Goal: Transaction & Acquisition: Purchase product/service

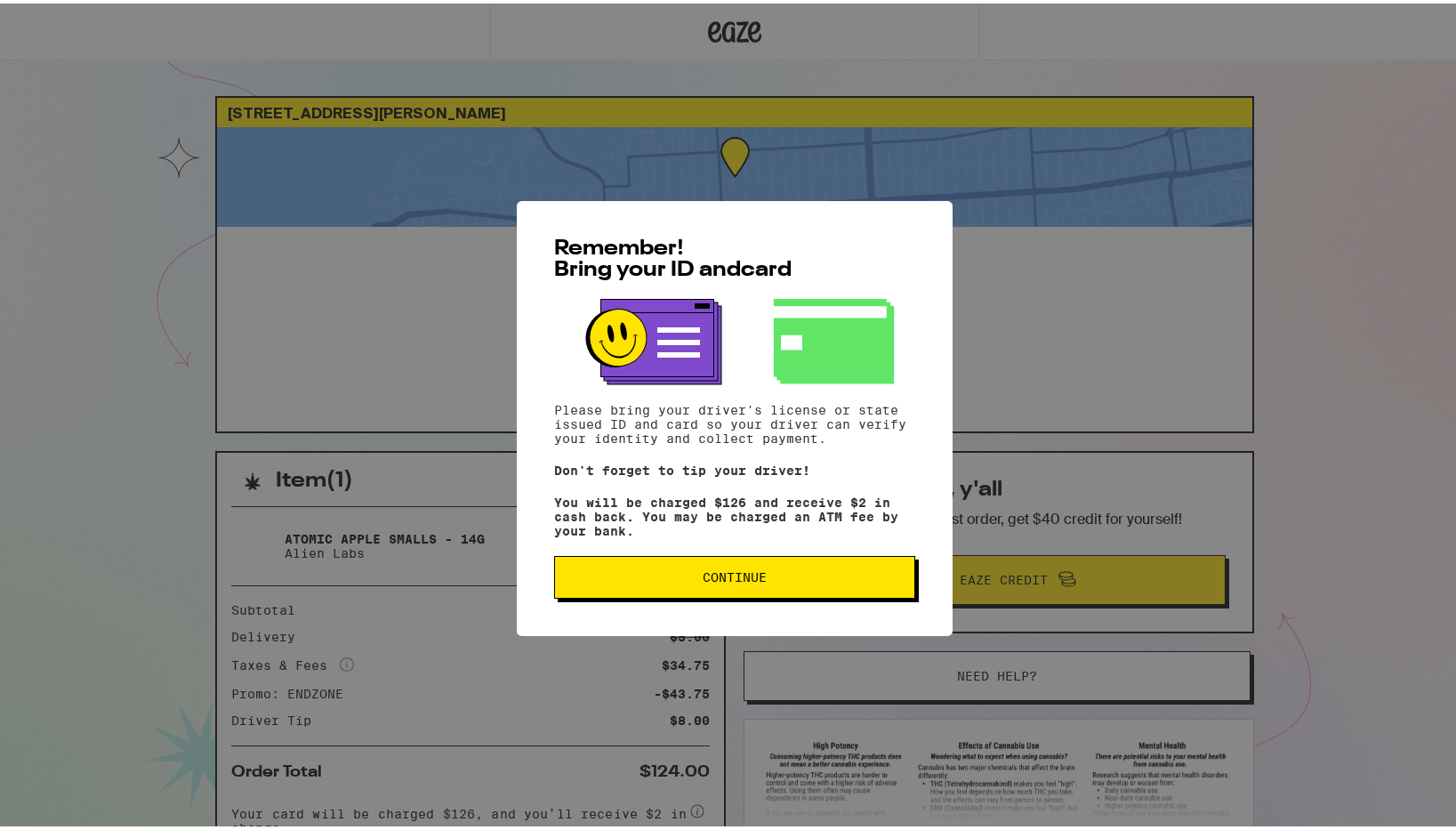
click at [755, 589] on button "Continue" at bounding box center [735, 574] width 361 height 43
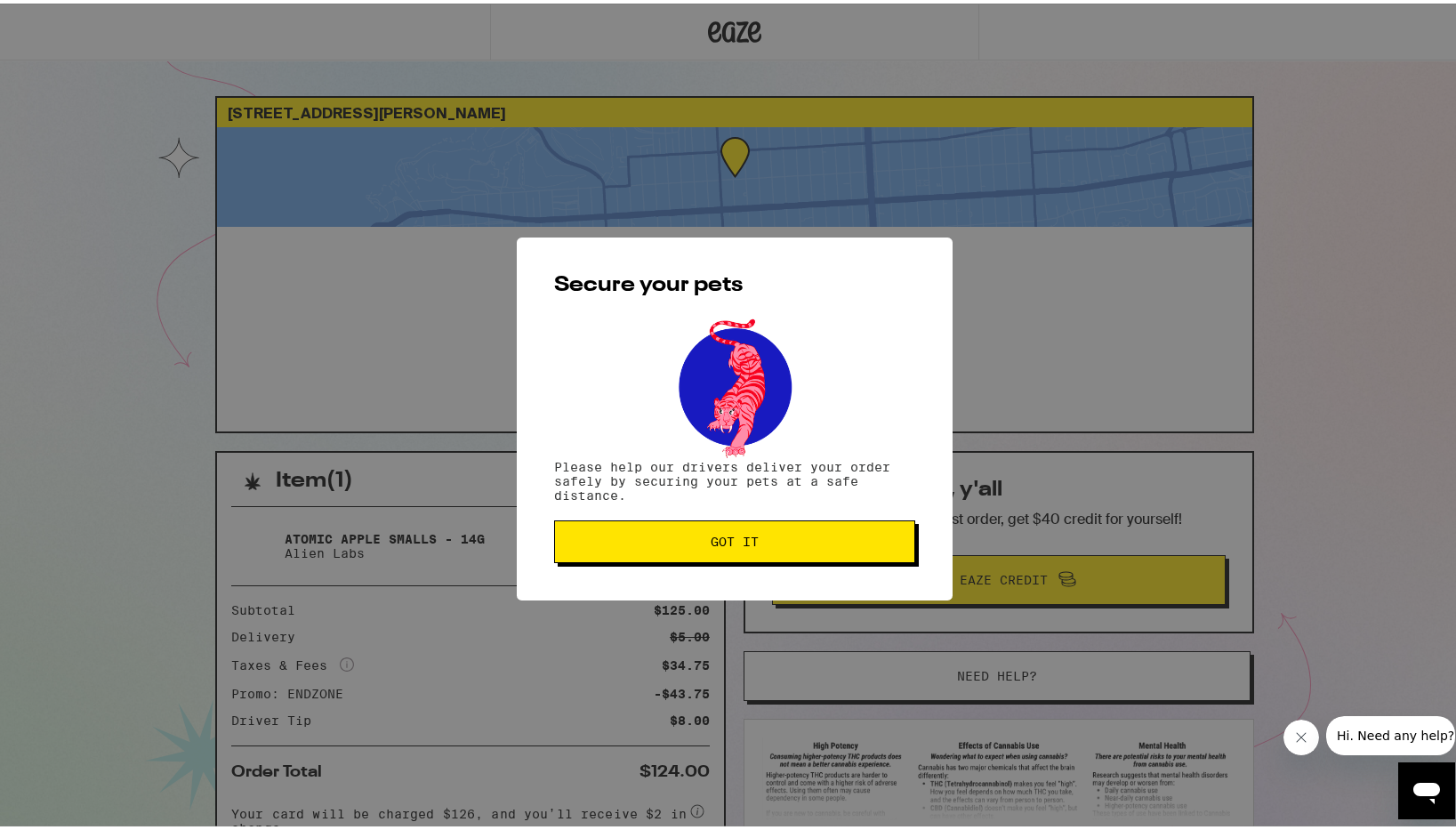
click at [744, 551] on button "Got it" at bounding box center [735, 539] width 361 height 43
click at [734, 544] on span "Got it" at bounding box center [735, 538] width 48 height 12
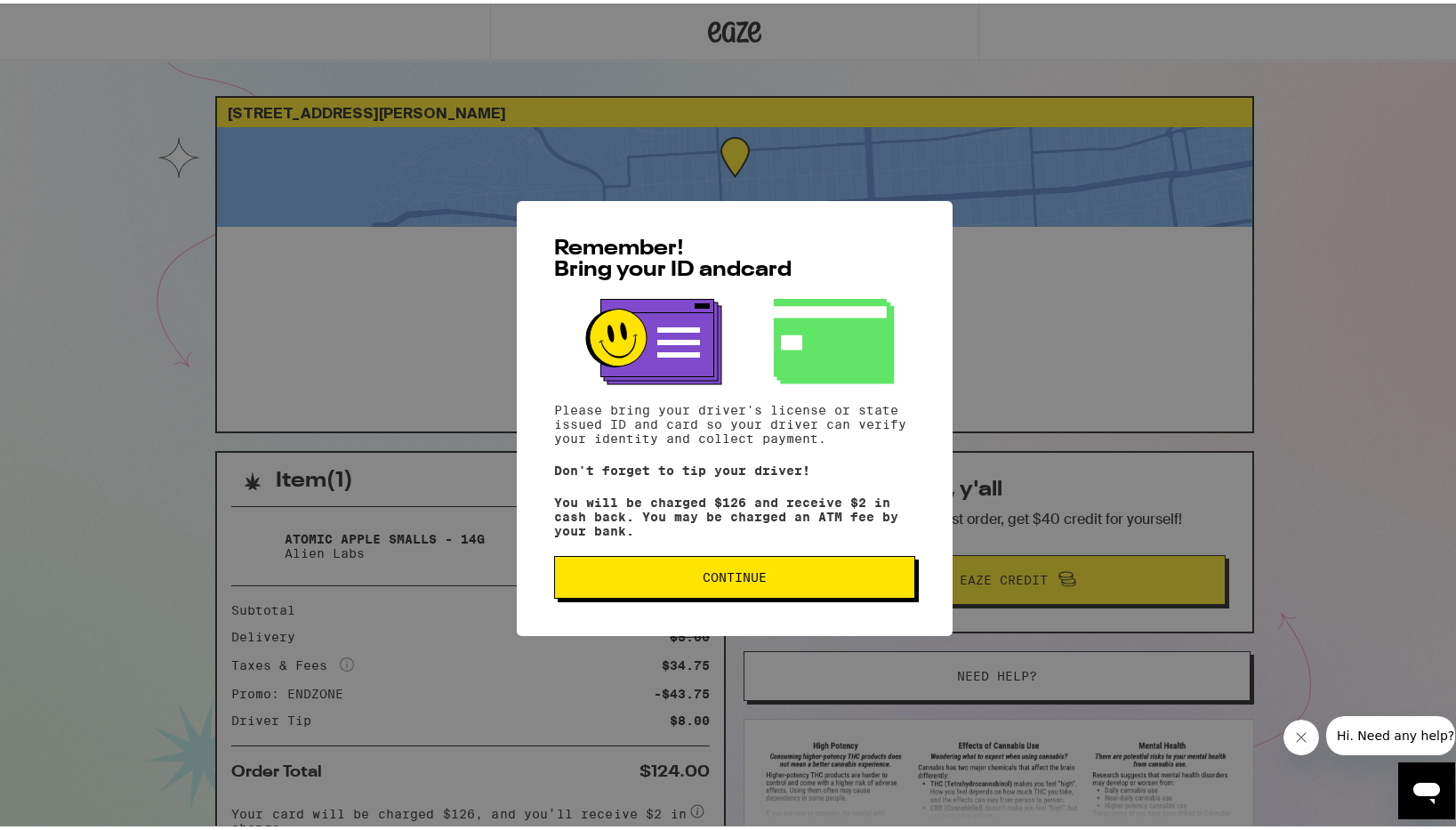
click at [768, 587] on button "Continue" at bounding box center [735, 574] width 361 height 43
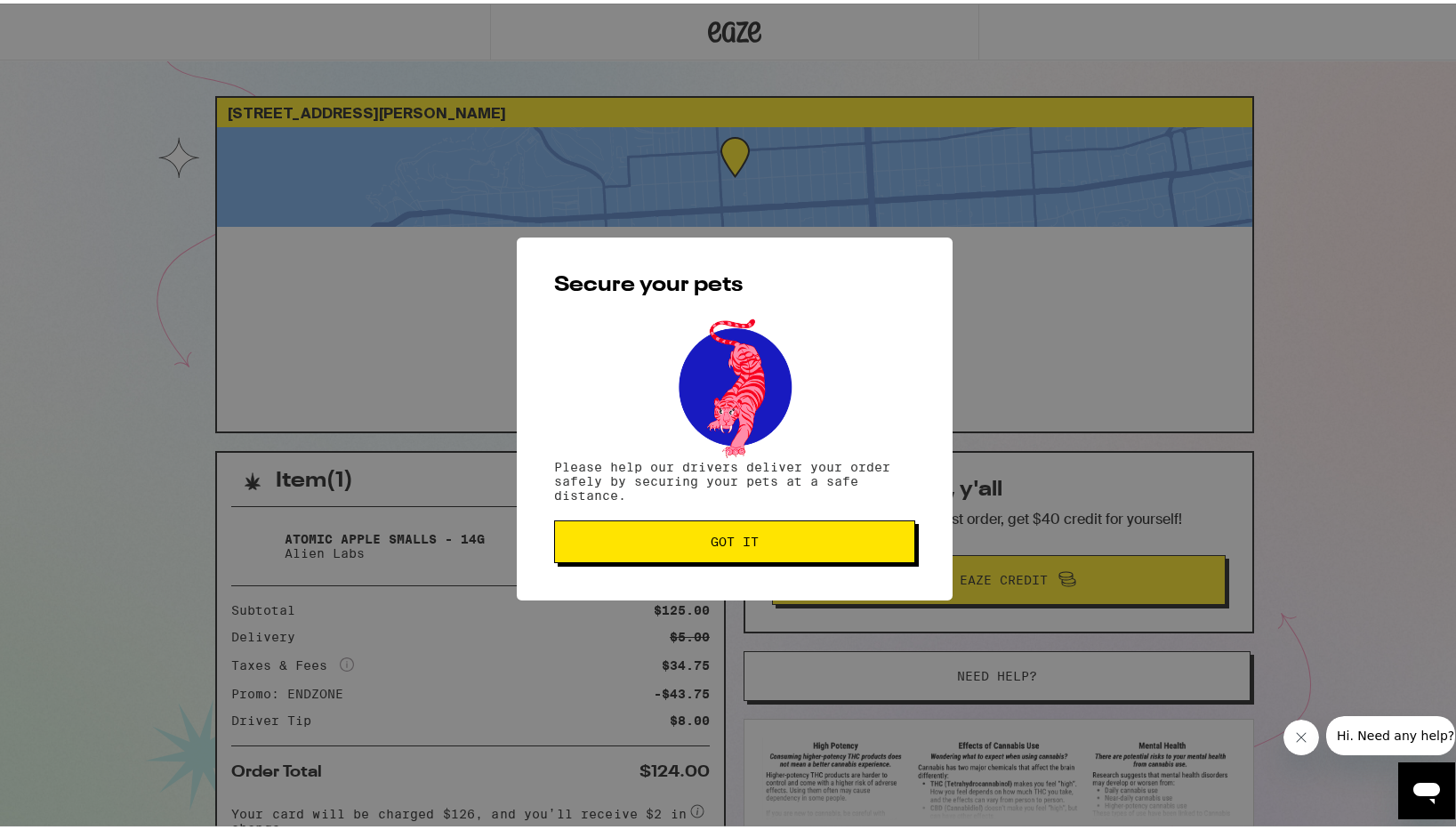
click at [713, 539] on span "Got it" at bounding box center [735, 538] width 48 height 12
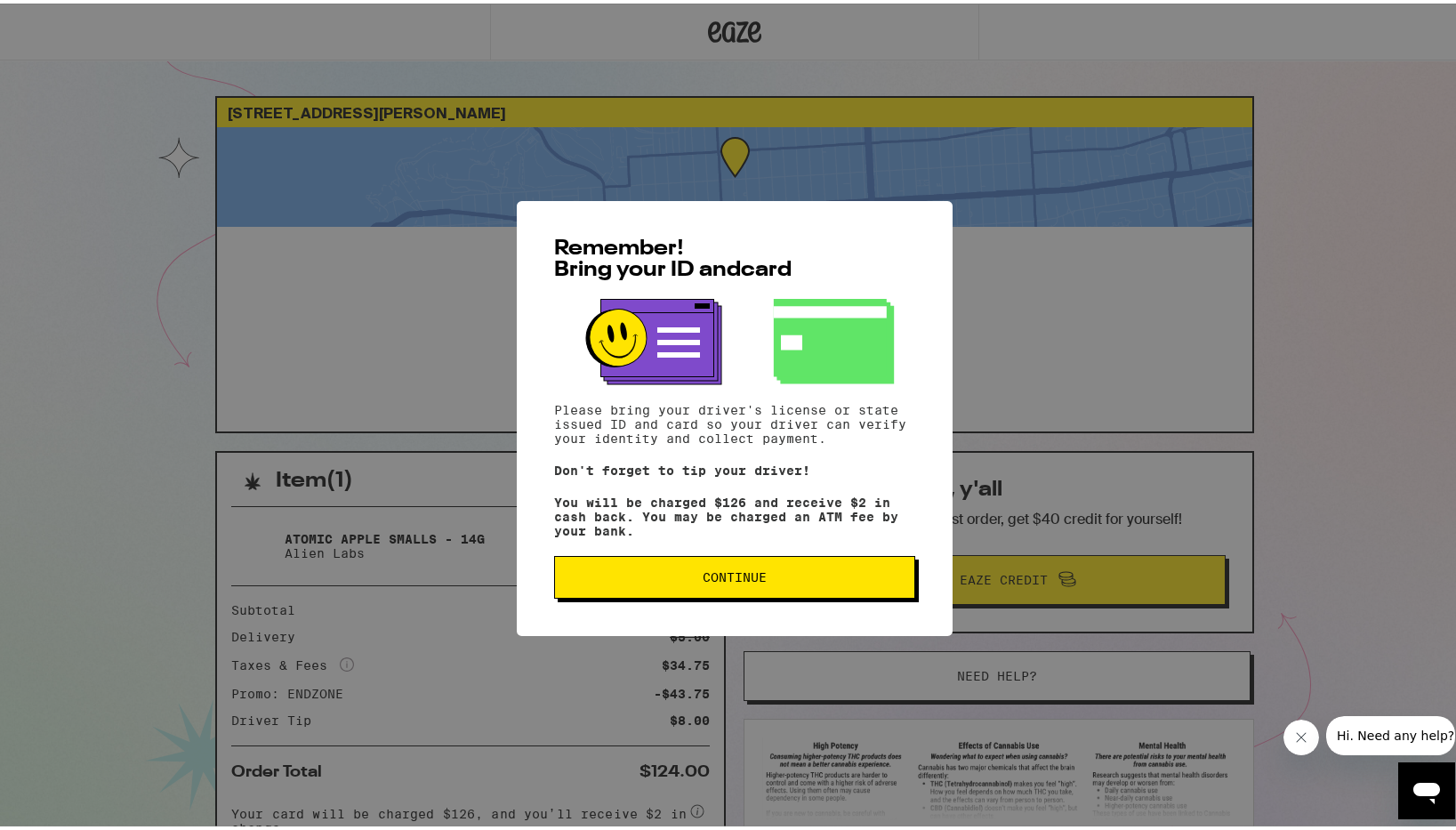
click at [705, 594] on button "Continue" at bounding box center [735, 574] width 361 height 43
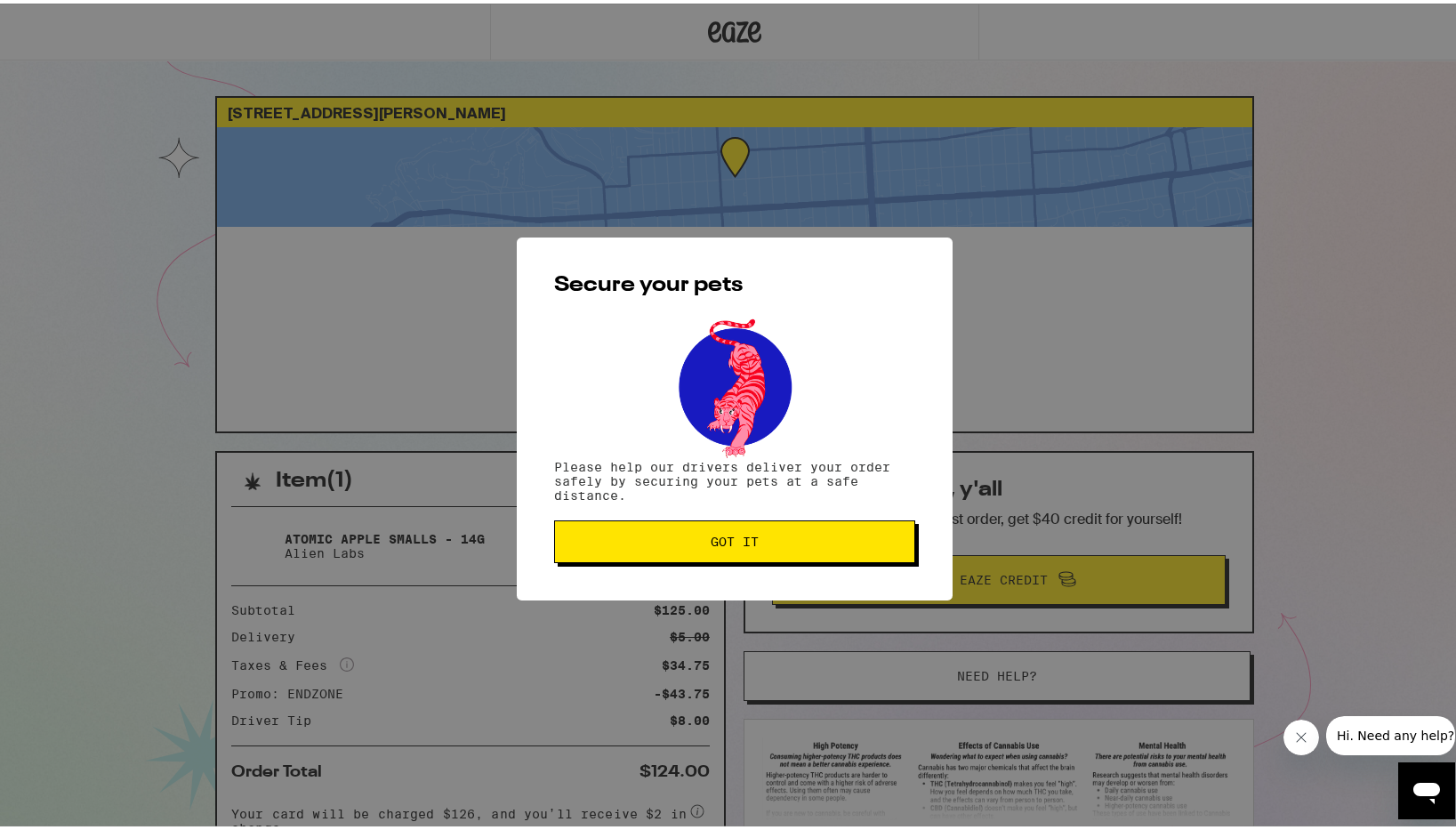
click at [712, 544] on span "Got it" at bounding box center [735, 538] width 48 height 12
